Goal: Information Seeking & Learning: Learn about a topic

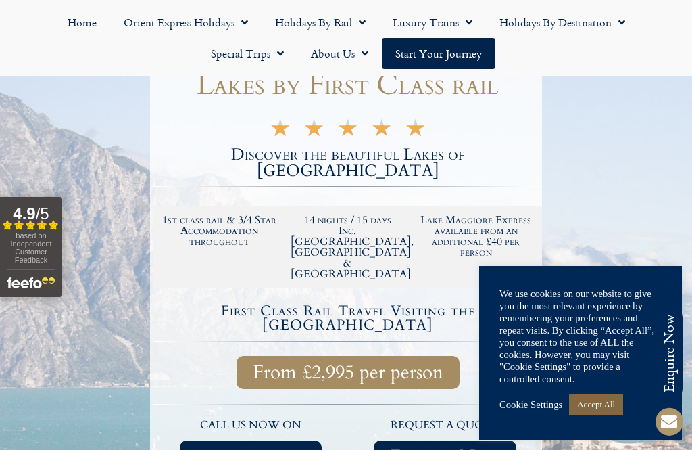
click at [617, 414] on link "Accept All" at bounding box center [596, 403] width 54 height 21
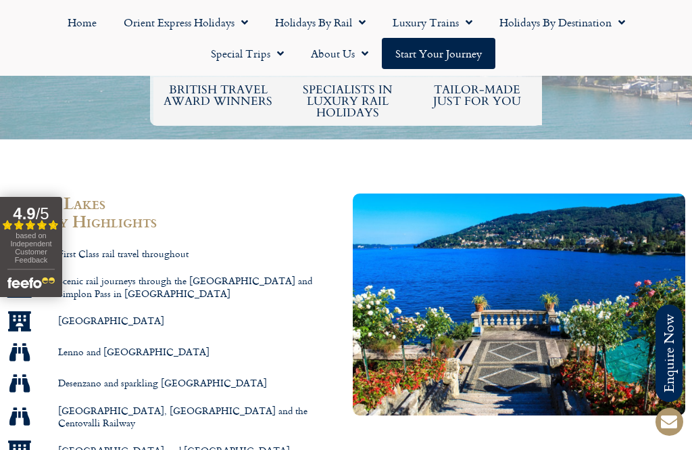
scroll to position [697, 0]
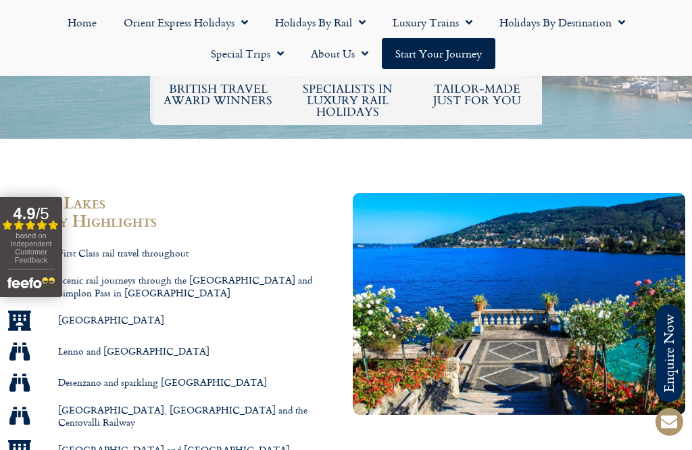
click at [241, 64] on link "Special Trips" at bounding box center [247, 53] width 100 height 31
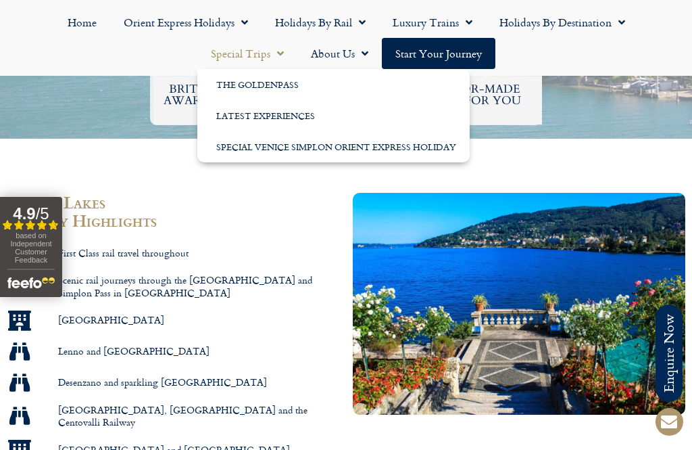
click at [473, 55] on link "Start your Journey" at bounding box center [439, 53] width 114 height 31
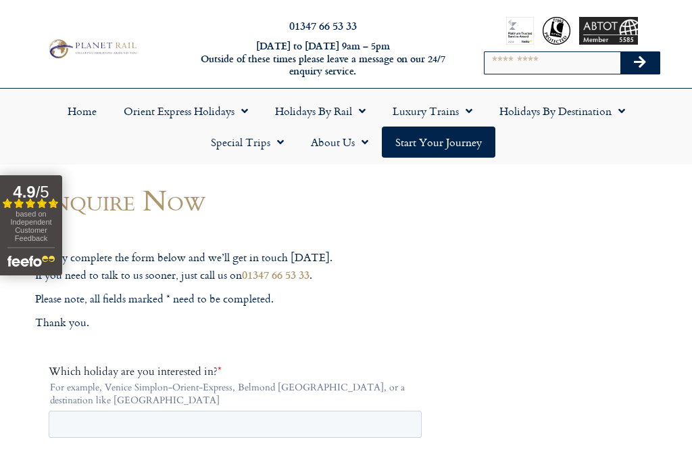
click at [88, 114] on link "Home" at bounding box center [82, 110] width 56 height 31
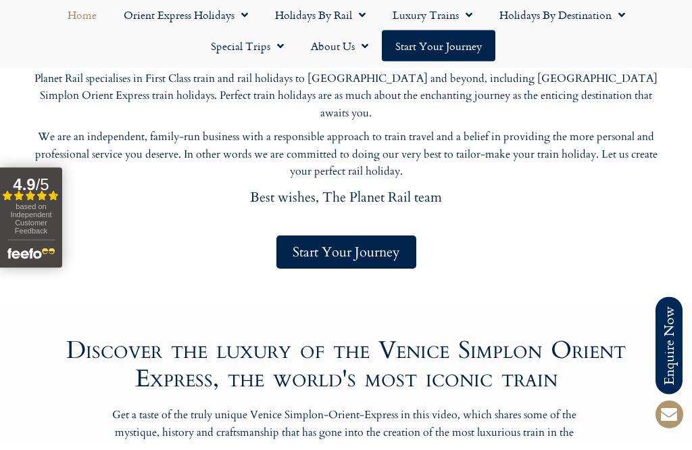
scroll to position [489, 0]
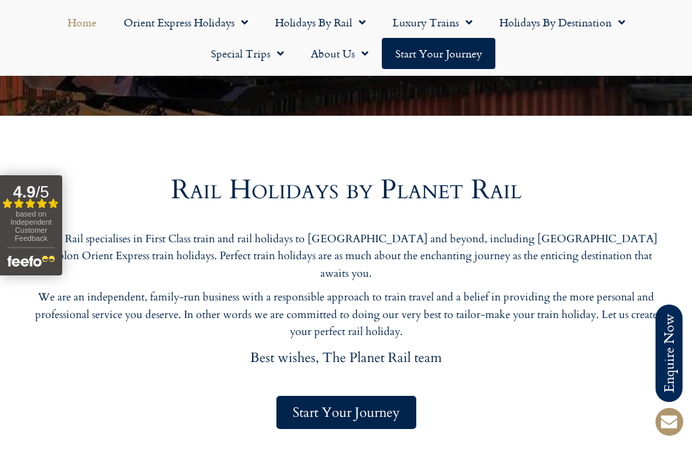
click at [338, 35] on link "Holidays by Rail" at bounding box center [321, 22] width 118 height 31
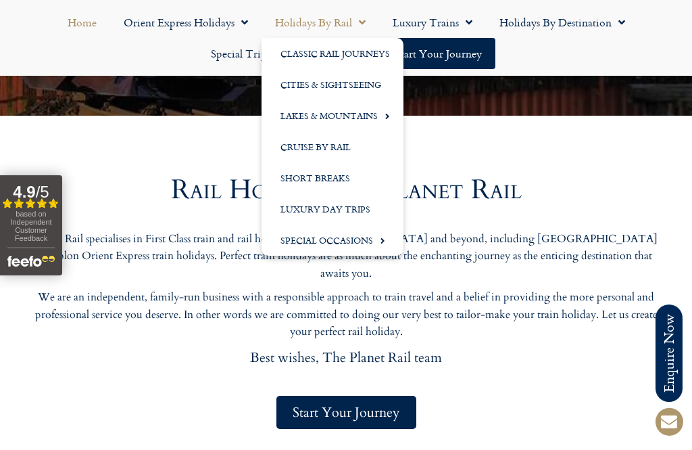
click at [329, 21] on link "Holidays by Rail" at bounding box center [321, 22] width 118 height 31
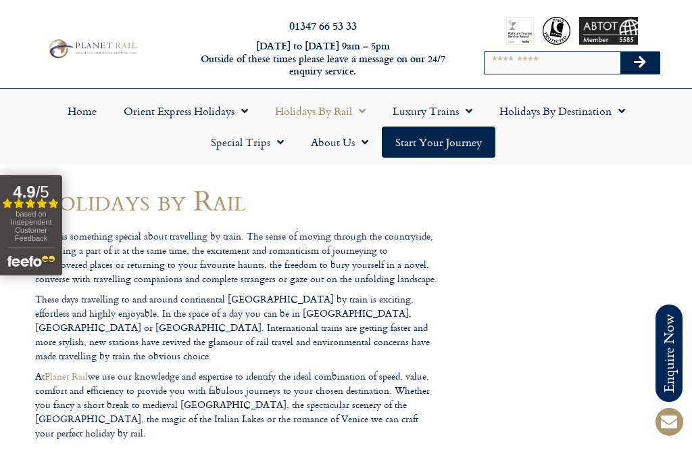
click at [358, 112] on span "Menu" at bounding box center [359, 111] width 14 height 24
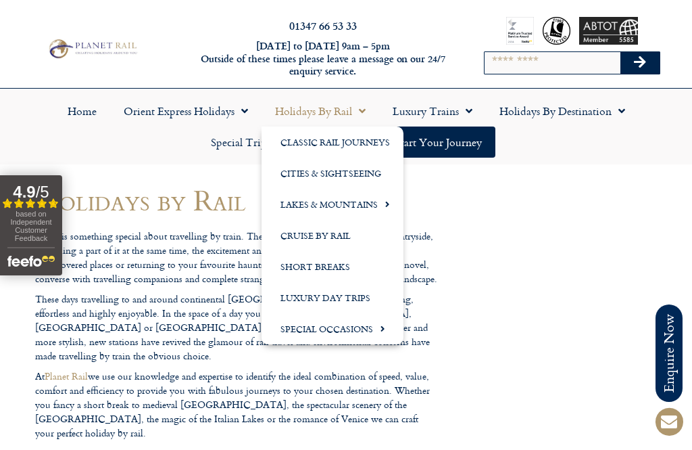
click at [328, 114] on link "Holidays by Rail" at bounding box center [321, 110] width 118 height 31
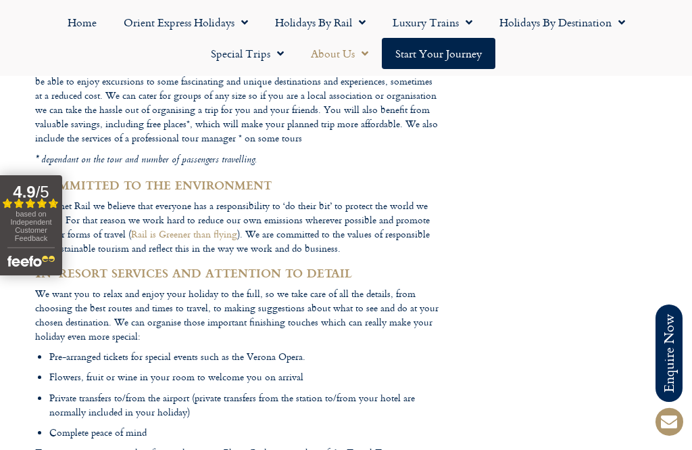
scroll to position [1416, 0]
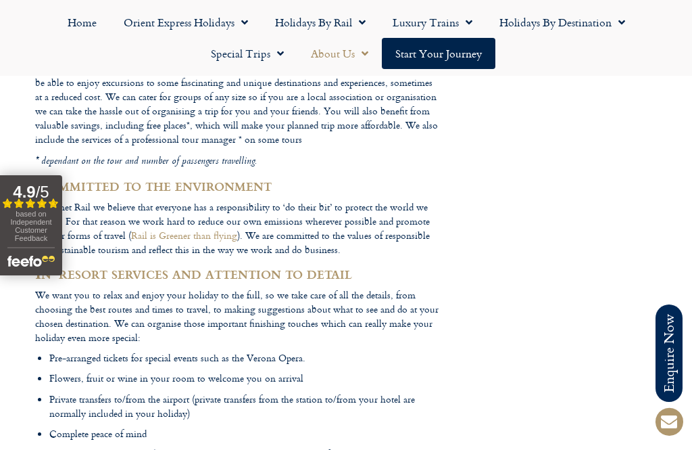
click at [365, 45] on span "Menu" at bounding box center [362, 53] width 14 height 24
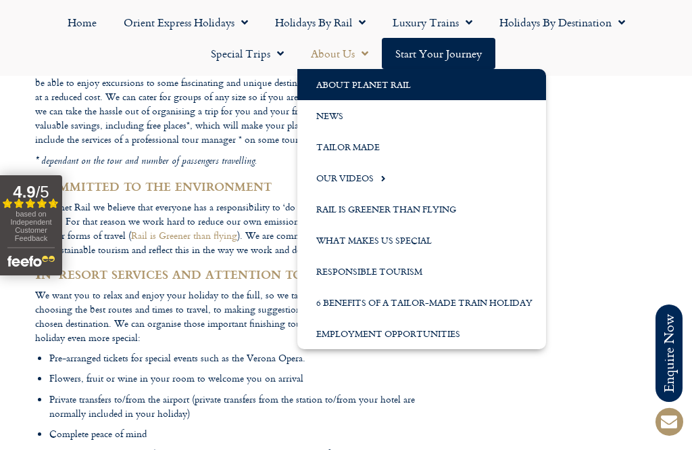
click at [363, 51] on span "Menu" at bounding box center [362, 53] width 14 height 24
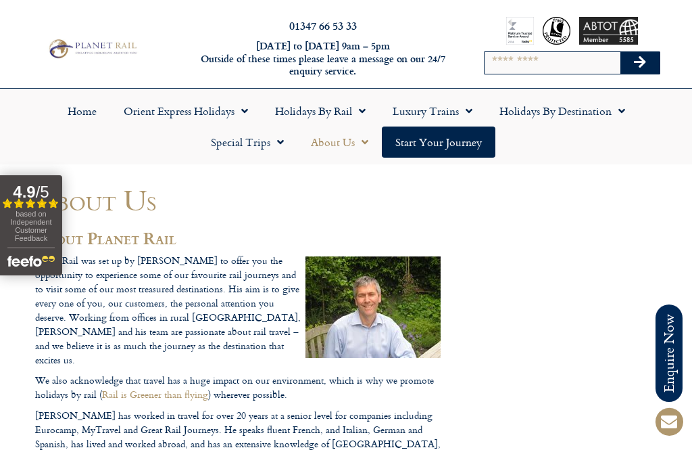
click at [364, 145] on span "Menu" at bounding box center [362, 142] width 14 height 24
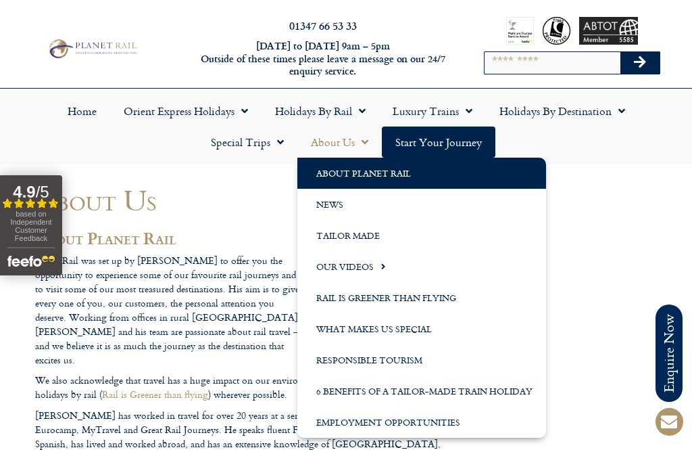
click at [366, 243] on link "Tailor Made" at bounding box center [421, 235] width 249 height 31
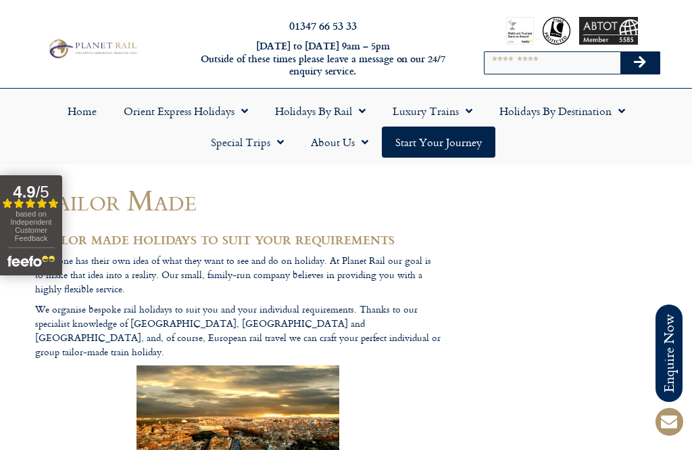
click at [465, 116] on span "Menu" at bounding box center [466, 111] width 14 height 24
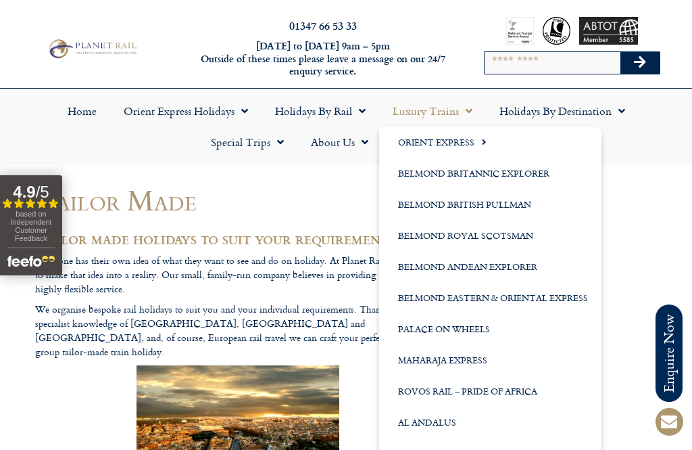
click at [266, 149] on link "Special Trips" at bounding box center [247, 141] width 100 height 31
